Goal: Check status

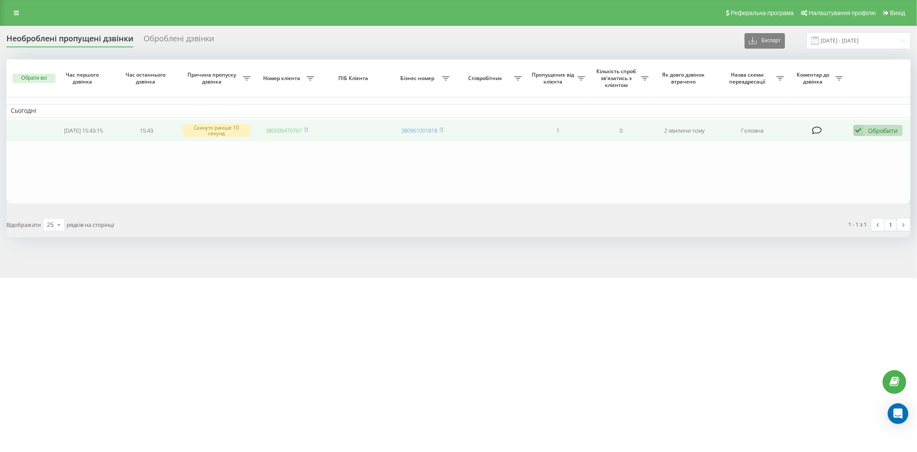
click at [291, 129] on link "380505470767" at bounding box center [284, 130] width 36 height 8
click at [275, 131] on link "380992723505" at bounding box center [284, 131] width 36 height 8
click at [858, 132] on icon at bounding box center [859, 131] width 10 height 12
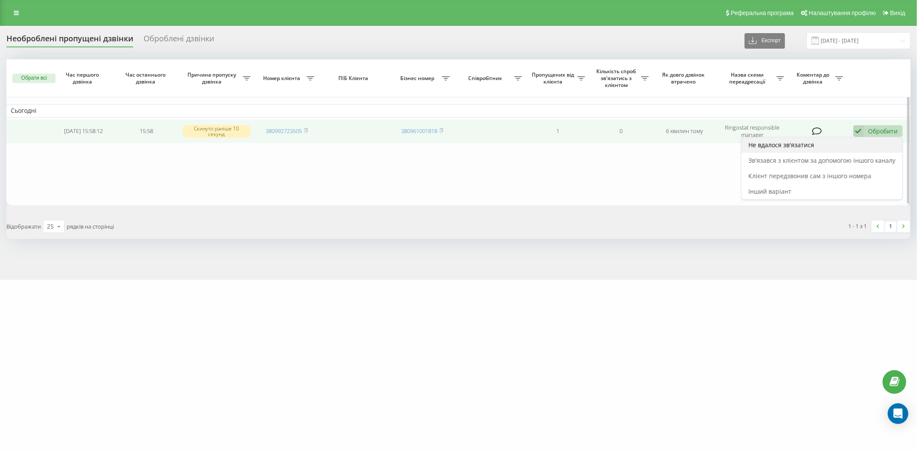
click at [855, 141] on div "Не вдалося зв'язатися" at bounding box center [822, 144] width 161 height 15
